Goal: Find specific page/section: Find specific page/section

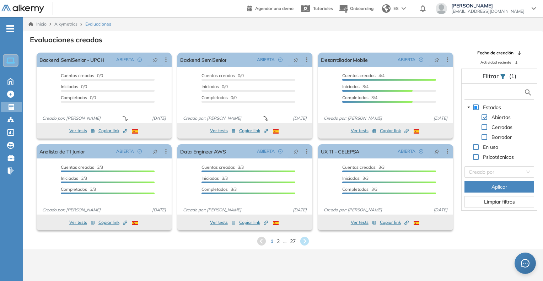
click at [498, 89] on input "text" at bounding box center [495, 92] width 58 height 7
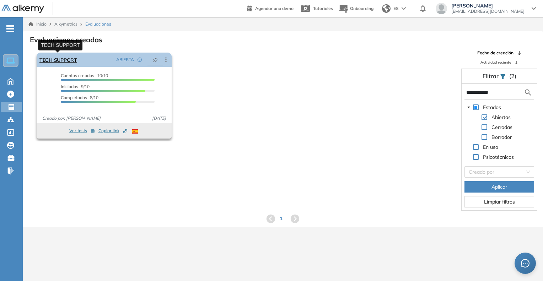
type input "**********"
click at [57, 58] on link "TECH SUPPORT" at bounding box center [58, 60] width 38 height 14
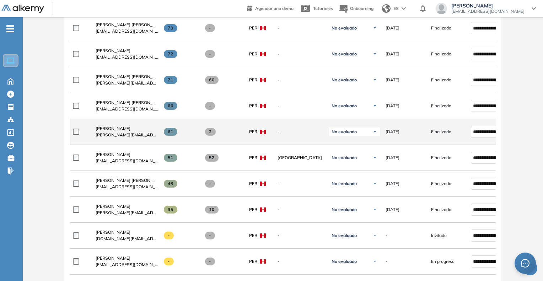
scroll to position [213, 0]
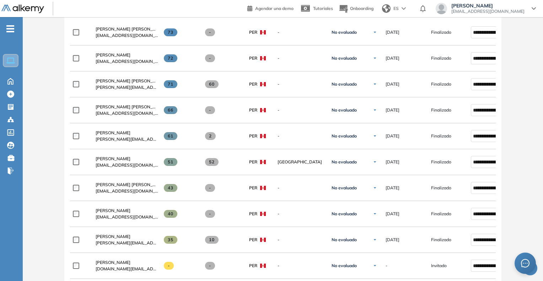
scroll to position [284, 0]
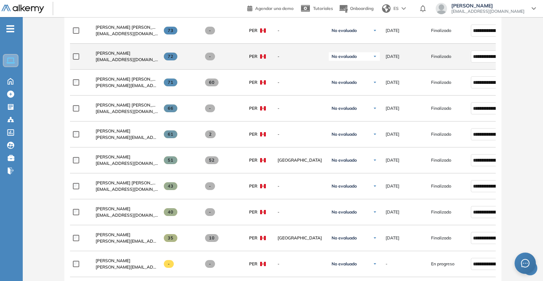
scroll to position [249, 0]
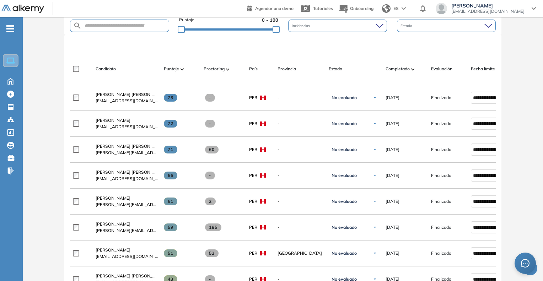
scroll to position [142, 0]
